Goal: Check status: Check status

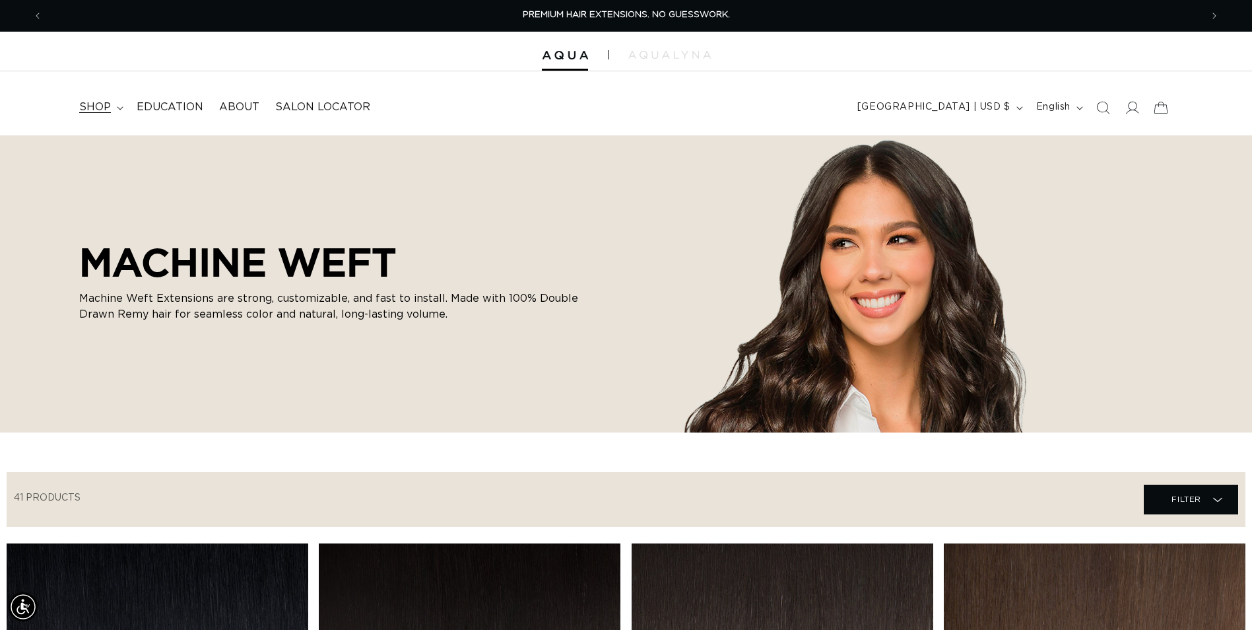
click at [117, 108] on icon at bounding box center [120, 108] width 7 height 4
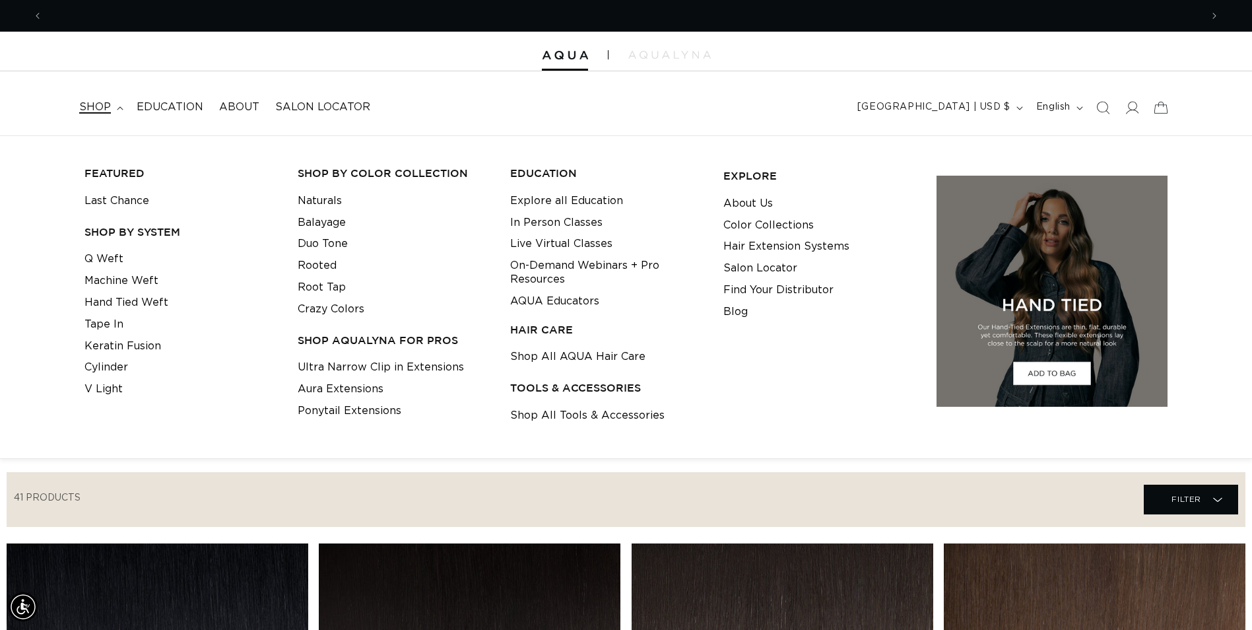
scroll to position [0, 1158]
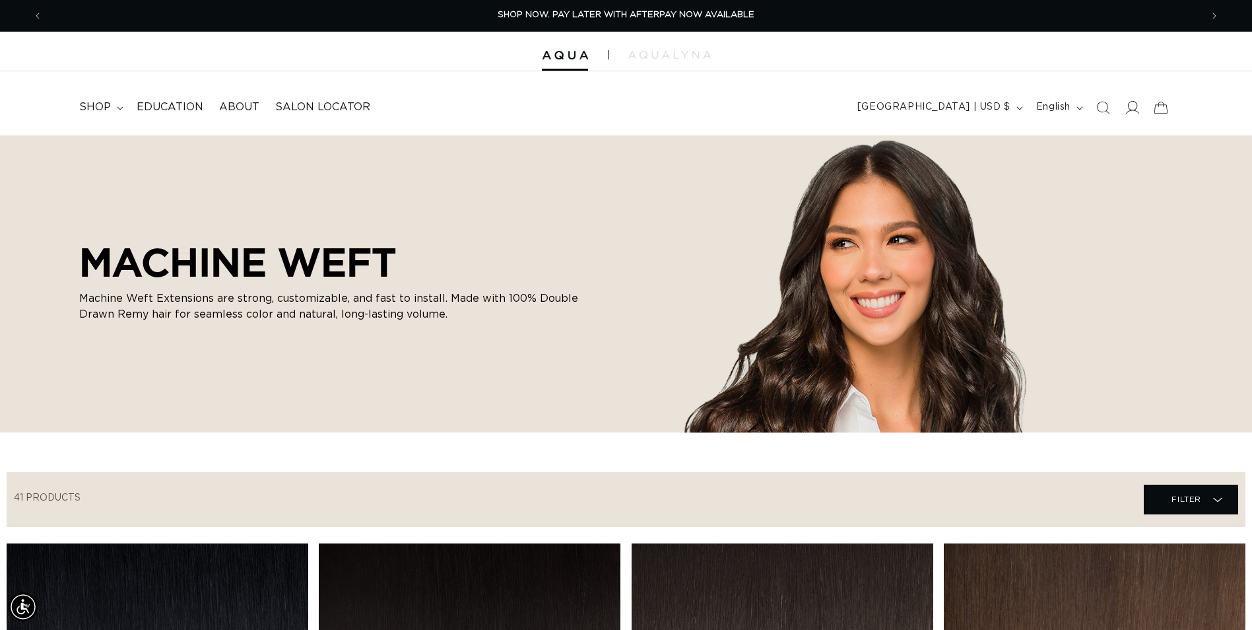
click at [1130, 110] on icon at bounding box center [1133, 107] width 14 height 13
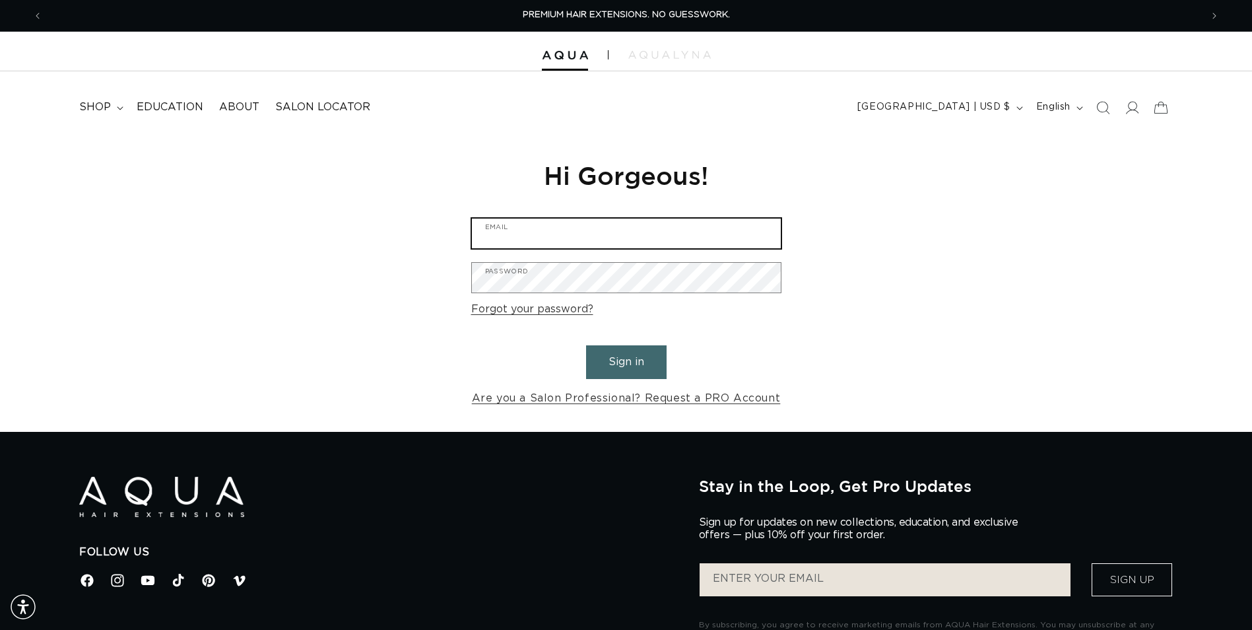
click at [624, 236] on input "Email" at bounding box center [626, 233] width 309 height 30
click at [597, 222] on input "Email" at bounding box center [626, 233] width 309 height 30
type input "thehairjunkiesalon@gmail.com"
click at [586, 345] on button "Sign in" at bounding box center [626, 362] width 81 height 34
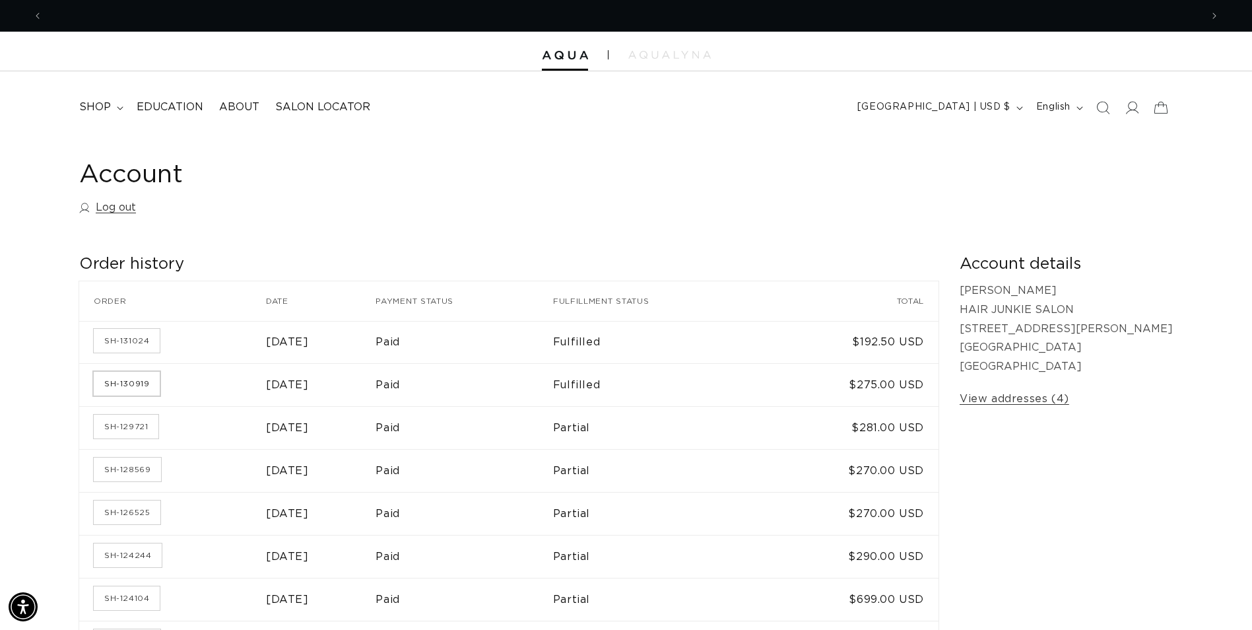
scroll to position [0, 1158]
click at [124, 381] on link "SH-130919" at bounding box center [127, 384] width 66 height 24
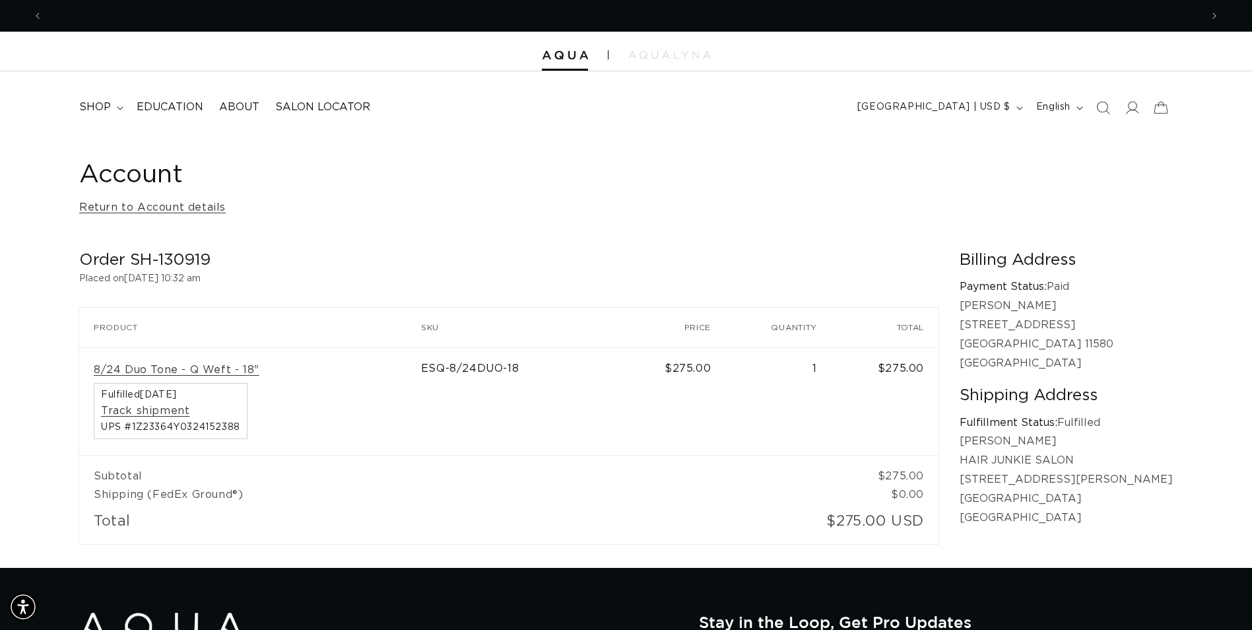
scroll to position [0, 2316]
drag, startPoint x: 238, startPoint y: 264, endPoint x: 129, endPoint y: 258, distance: 109.0
click at [129, 258] on h2 "Order SH-130919" at bounding box center [508, 260] width 859 height 20
copy h2 "SH-130919"
click at [265, 276] on p "Placed on October 2, 2025 at 10:32 am" at bounding box center [508, 279] width 859 height 16
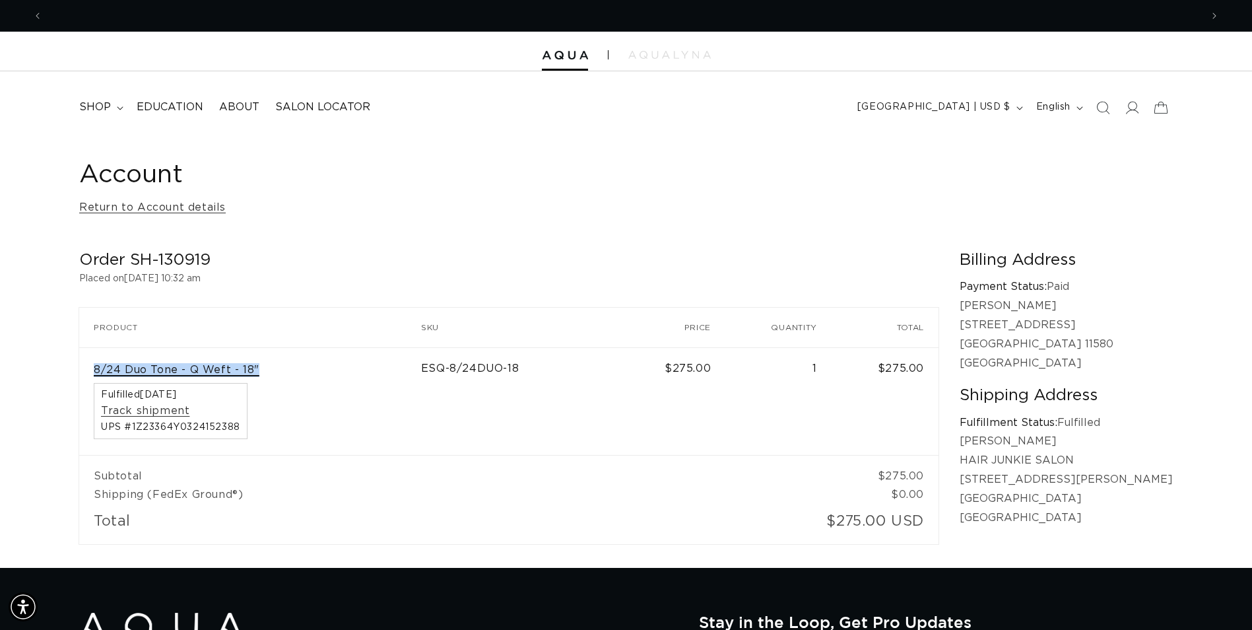
drag, startPoint x: 277, startPoint y: 369, endPoint x: 94, endPoint y: 366, distance: 183.5
click at [94, 366] on div "8/24 Duo Tone - Q Weft - 18" Fulfilled October 3, 2025 Track shipment UPS #1Z23…" at bounding box center [250, 401] width 313 height 77
copy link "8/24 Duo Tone - Q Weft - 18""
